Goal: Task Accomplishment & Management: Manage account settings

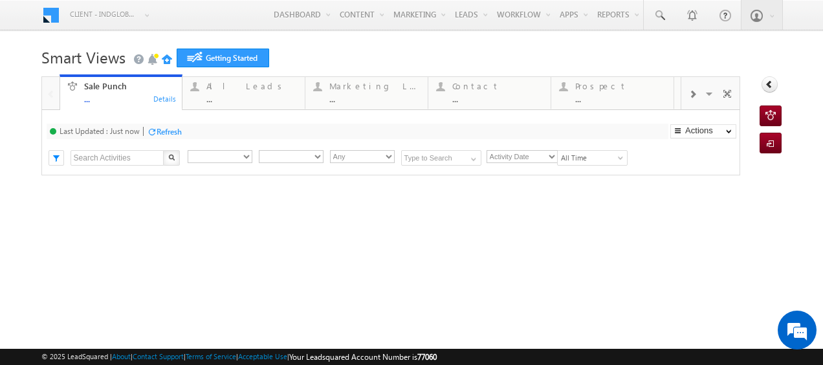
type input "Any Owner"
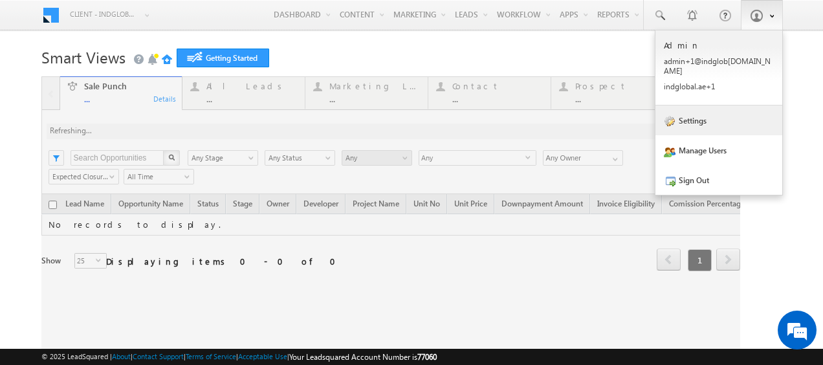
click at [692, 108] on link "Settings" at bounding box center [719, 121] width 127 height 30
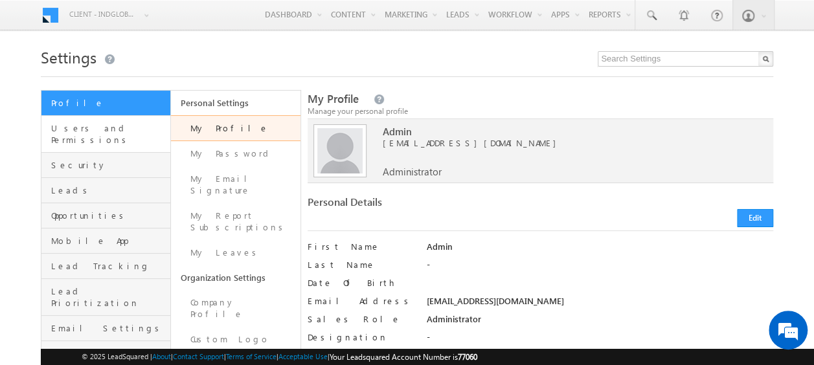
click at [89, 133] on link "Users and Permissions" at bounding box center [105, 134] width 129 height 37
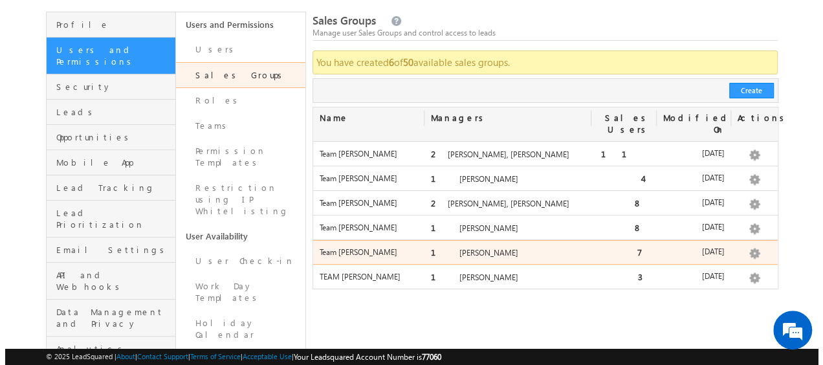
scroll to position [74, 0]
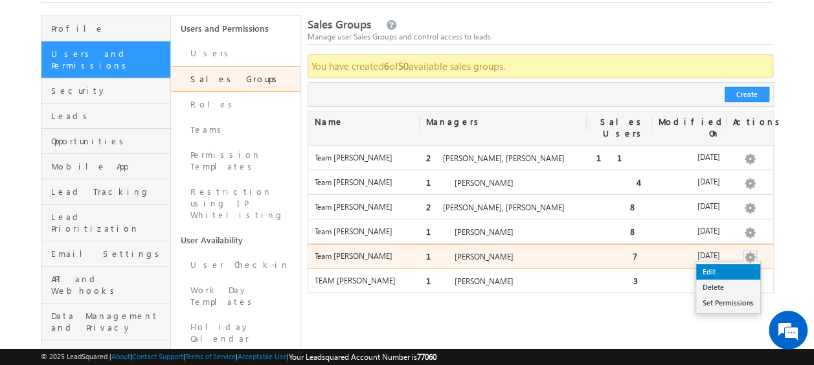
click at [738, 264] on link "Edit" at bounding box center [728, 272] width 64 height 16
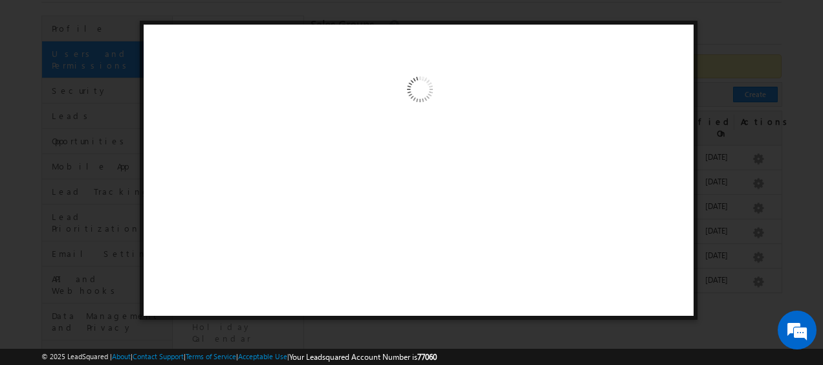
scroll to position [0, 0]
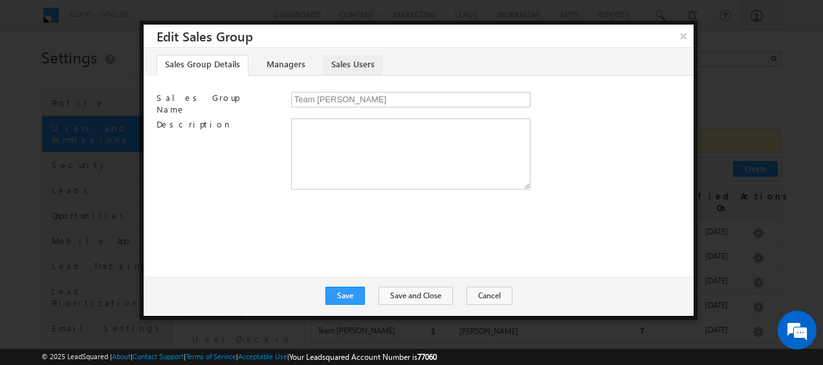
click at [338, 67] on link "Sales Users" at bounding box center [353, 65] width 60 height 21
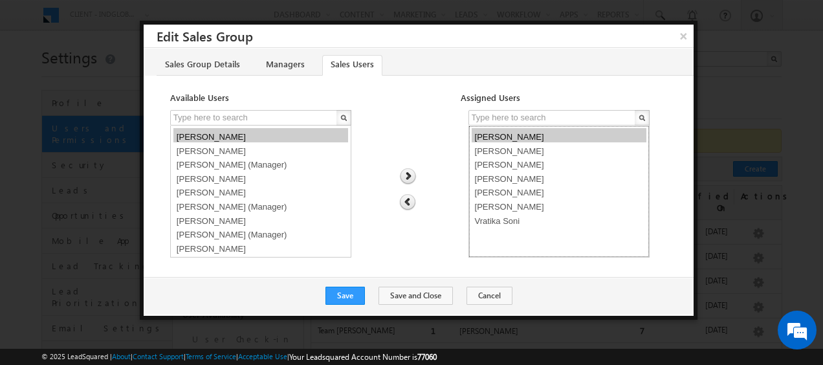
click at [492, 132] on option "Dheeraj Soni" at bounding box center [559, 135] width 175 height 14
click at [406, 201] on img at bounding box center [407, 202] width 17 height 17
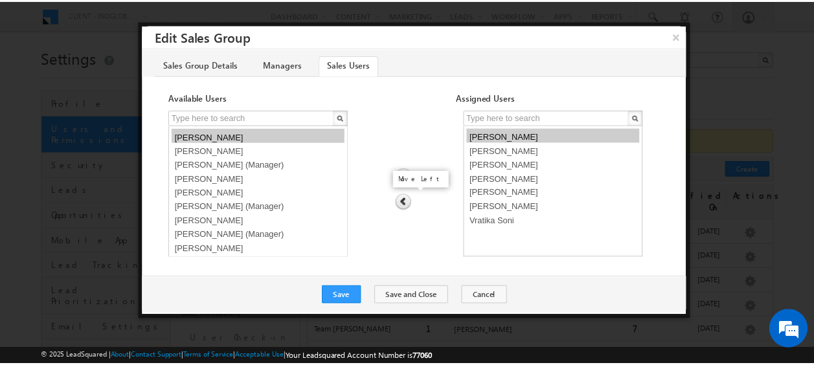
scroll to position [458, 0]
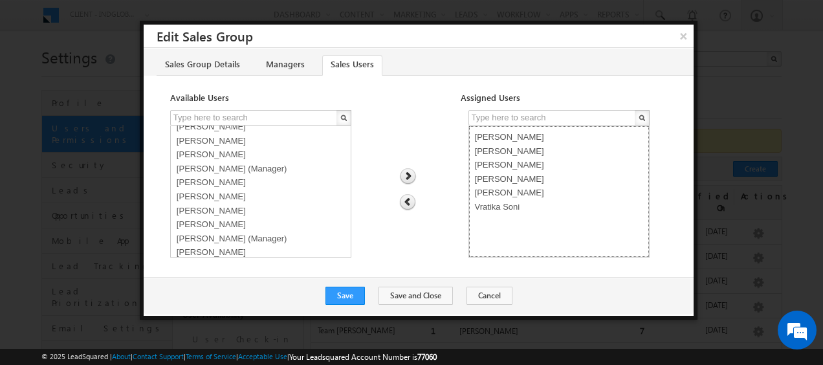
select select "d2b5ed17-5f00-11f0-8589-125492a0d7ad"
click at [501, 194] on option "Shaik Razak" at bounding box center [559, 191] width 175 height 14
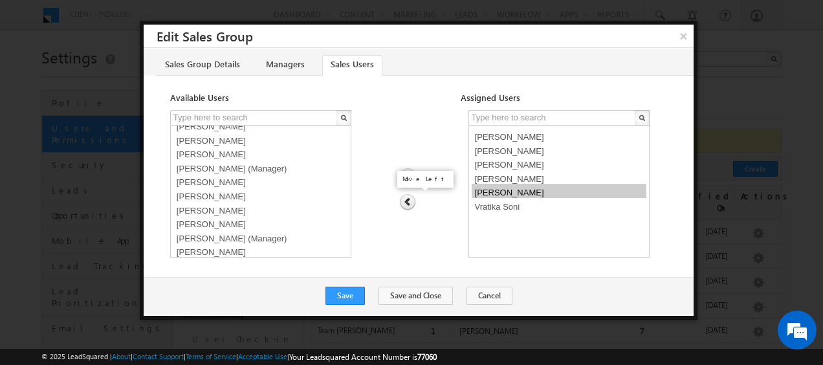
click at [409, 203] on img at bounding box center [407, 202] width 17 height 17
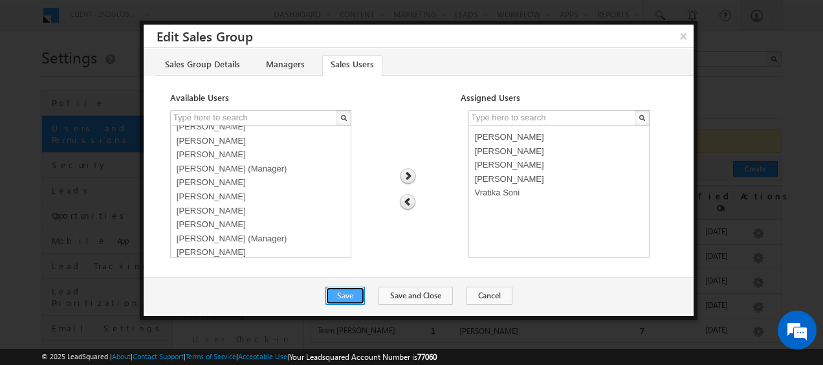
click at [357, 290] on button "Save" at bounding box center [345, 296] width 39 height 18
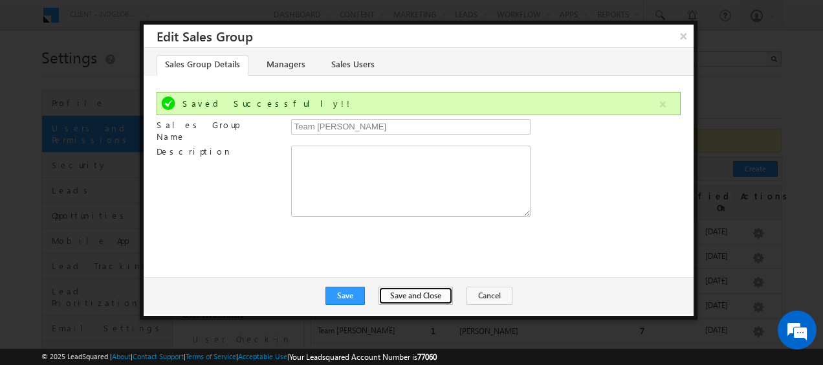
click at [413, 294] on button "Save and Close" at bounding box center [416, 296] width 74 height 18
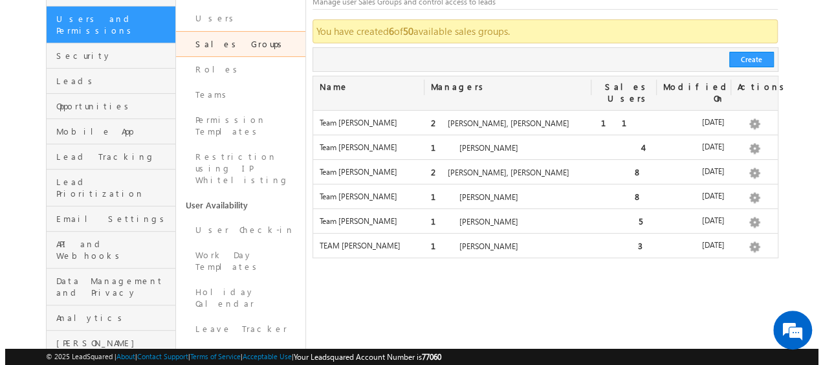
scroll to position [108, 0]
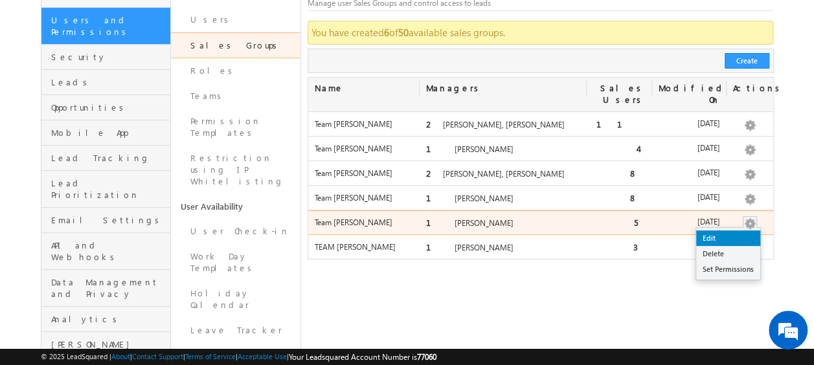
click at [719, 230] on link "Edit" at bounding box center [728, 238] width 64 height 16
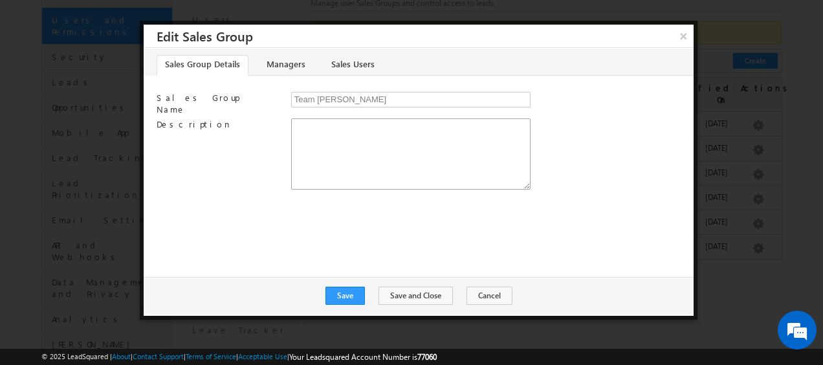
scroll to position [0, 0]
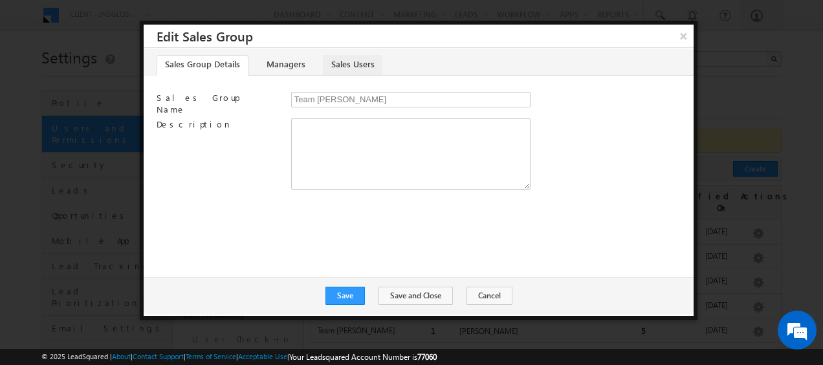
click at [346, 60] on link "Sales Users" at bounding box center [353, 65] width 60 height 21
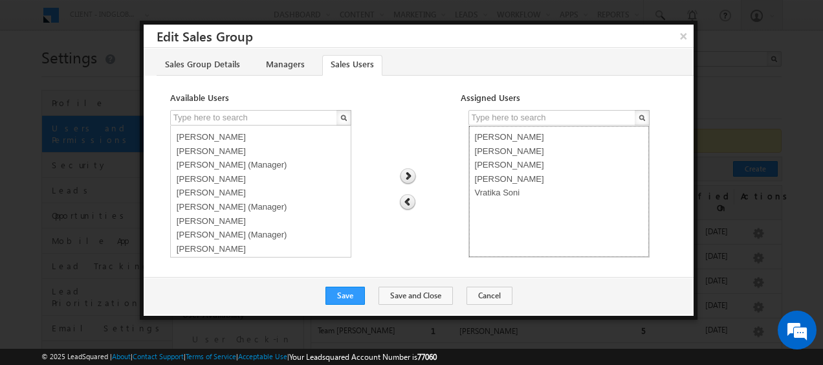
select select "6b19c6e1-6867-11f0-8589-125492a0d7ad"
click at [485, 166] on option "Rahul Raj" at bounding box center [559, 163] width 175 height 14
click at [412, 200] on img at bounding box center [407, 202] width 17 height 17
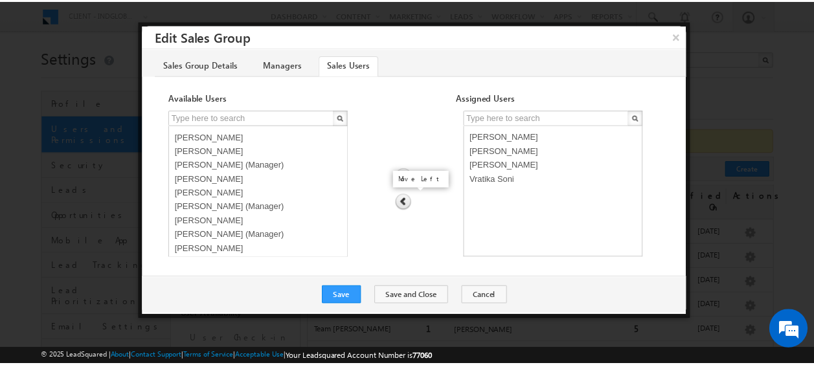
scroll to position [486, 0]
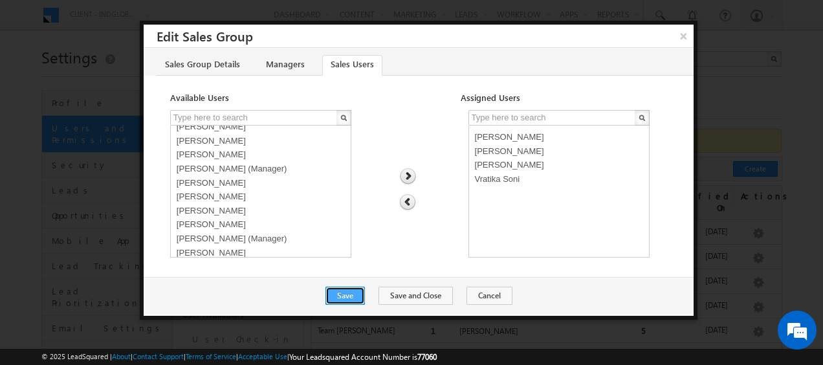
click at [353, 293] on button "Save" at bounding box center [345, 296] width 39 height 18
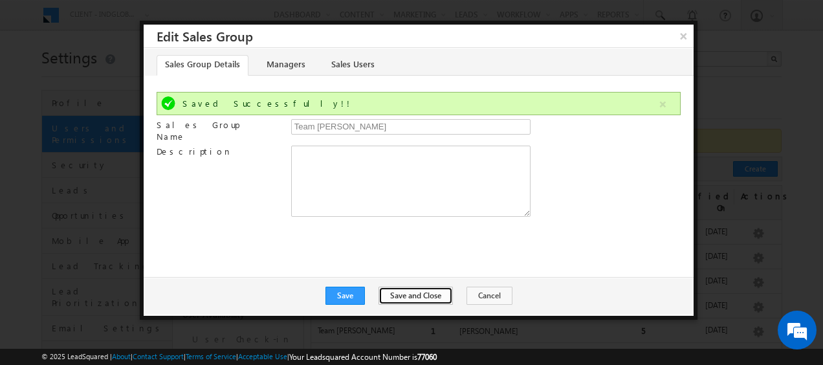
click at [416, 292] on button "Save and Close" at bounding box center [416, 296] width 74 height 18
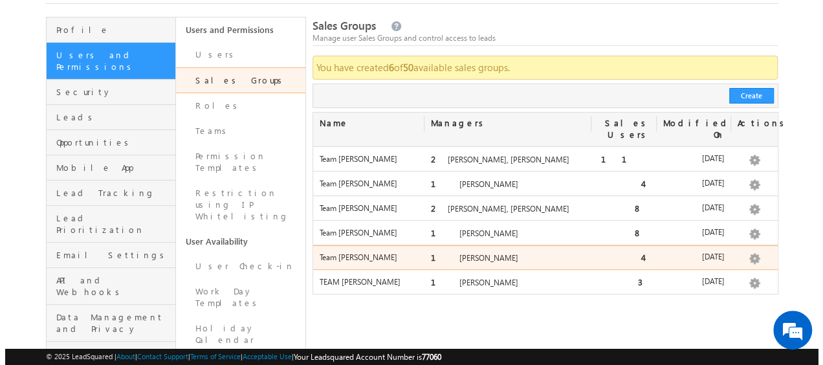
scroll to position [76, 0]
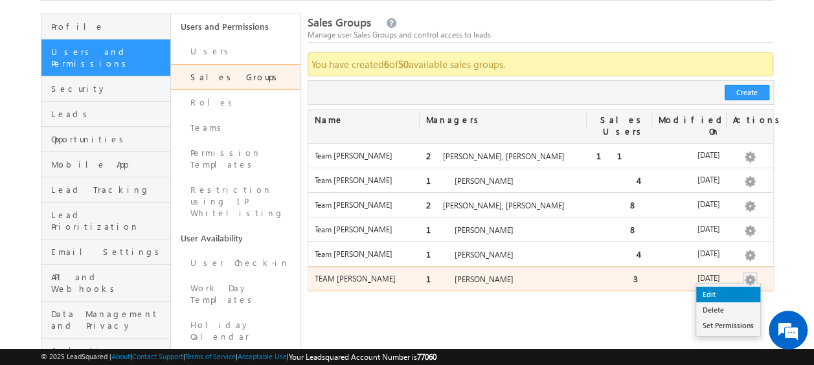
click at [717, 287] on link "Edit" at bounding box center [728, 295] width 64 height 16
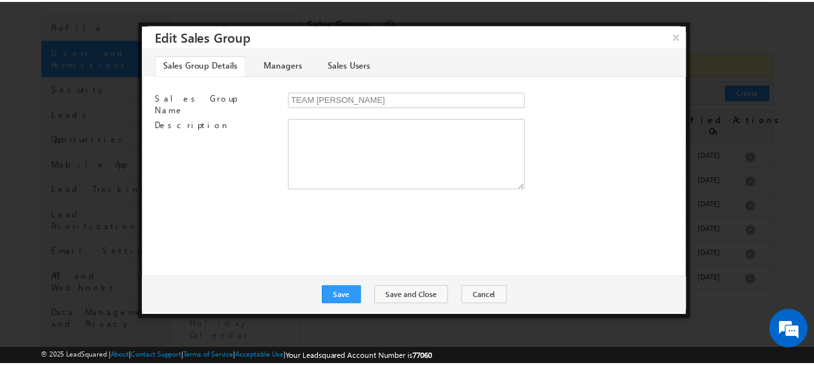
scroll to position [0, 0]
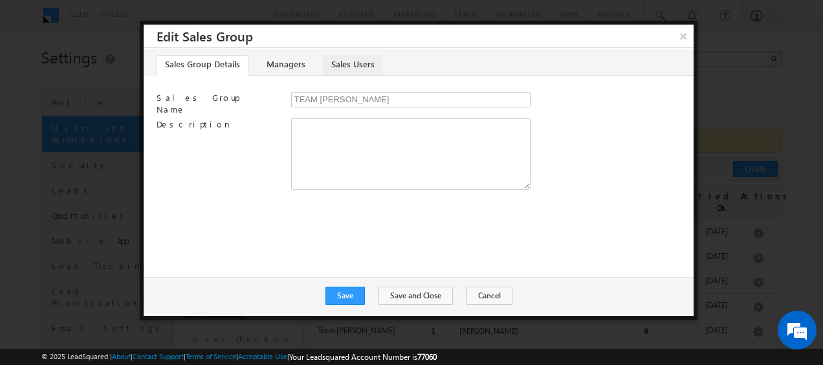
click at [342, 64] on link "Sales Users" at bounding box center [353, 65] width 60 height 21
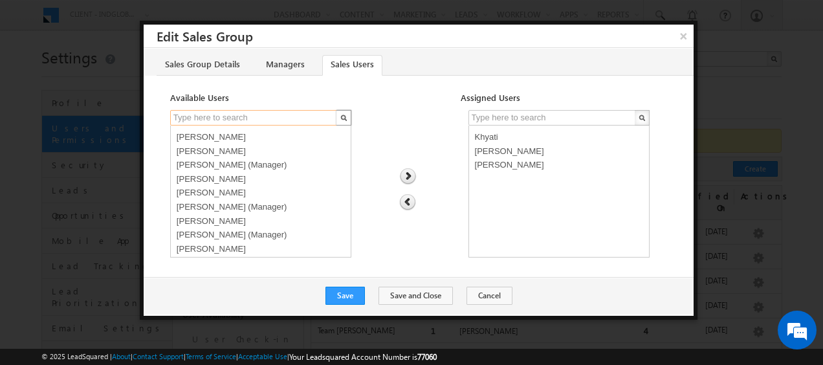
click at [220, 118] on input "text" at bounding box center [254, 118] width 168 height 16
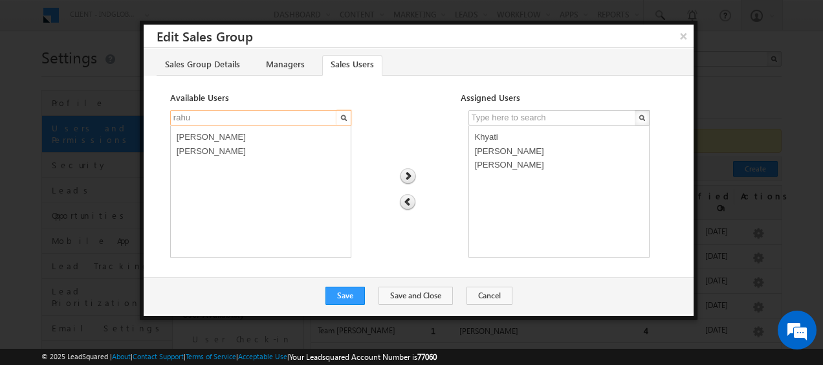
type input "rahu"
select select "6b19c6e1-6867-11f0-8589-125492a0d7ad"
click at [206, 135] on option "Rahul Raj" at bounding box center [260, 135] width 175 height 14
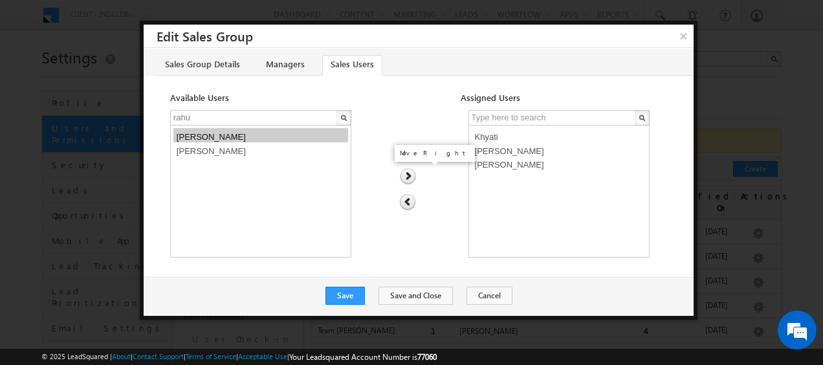
click at [407, 175] on img at bounding box center [407, 176] width 17 height 17
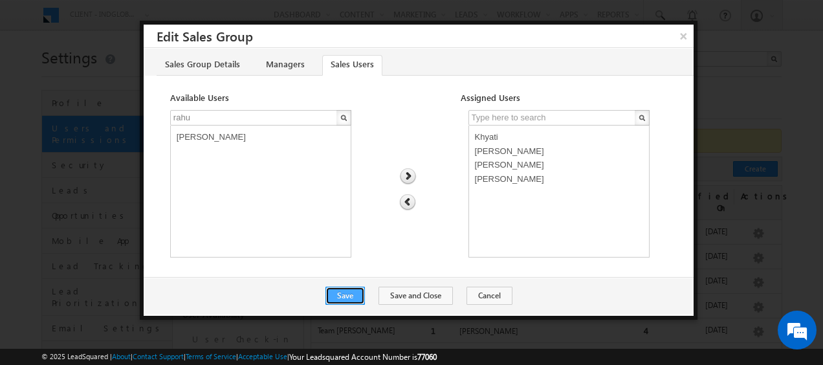
click at [352, 298] on button "Save" at bounding box center [345, 296] width 39 height 18
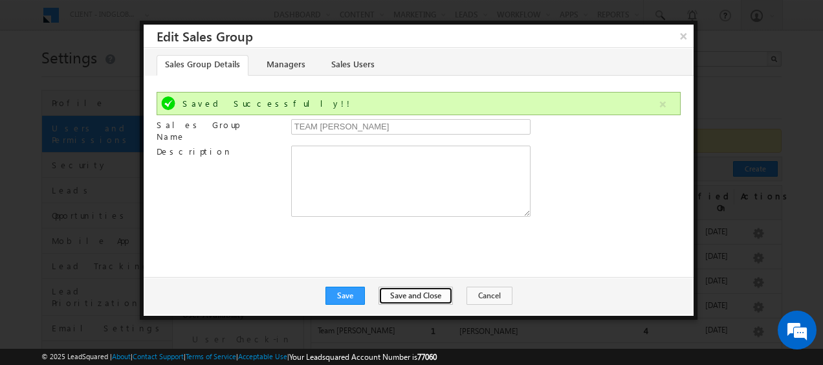
click at [412, 297] on button "Save and Close" at bounding box center [416, 296] width 74 height 18
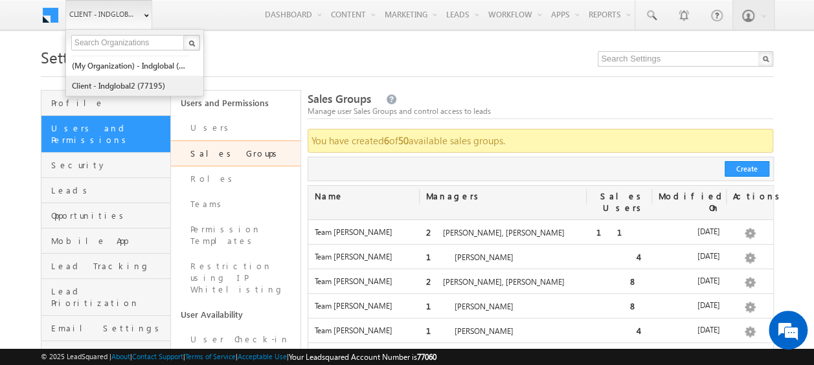
click at [129, 85] on link "Client - indglobal2 (77195)" at bounding box center [130, 86] width 118 height 20
